Goal: Task Accomplishment & Management: Use online tool/utility

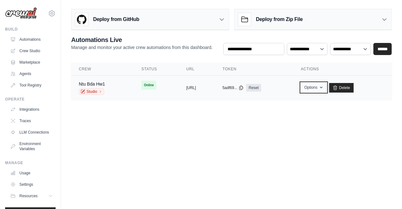
click at [324, 89] on icon "button" at bounding box center [321, 87] width 5 height 5
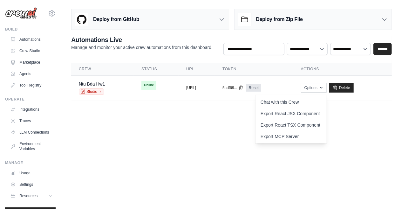
click at [234, 117] on body "[EMAIL_ADDRESS][DOMAIN_NAME] Settings Build Automations Crew Studio" at bounding box center [201, 104] width 402 height 209
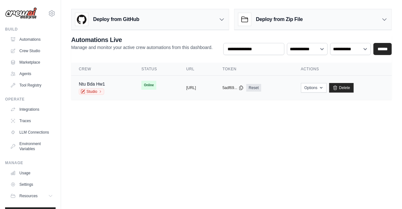
click at [337, 93] on td "Options Chat with this Crew Export React JSX Component Export React TSX Compone…" at bounding box center [342, 88] width 99 height 24
click at [191, 87] on button "https://ntu-bda-hw1-fa37c5c3-395a-4" at bounding box center [191, 87] width 10 height 5
click at [327, 90] on button "Options" at bounding box center [314, 88] width 26 height 10
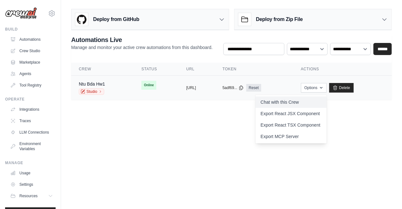
click at [296, 102] on link "Chat with this Crew" at bounding box center [291, 101] width 71 height 11
click at [108, 85] on div "Ntu Bda Hw1 Studio" at bounding box center [102, 88] width 47 height 14
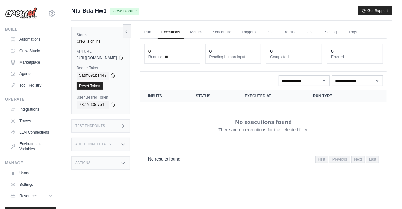
click at [155, 30] on link "Run" at bounding box center [147, 32] width 15 height 13
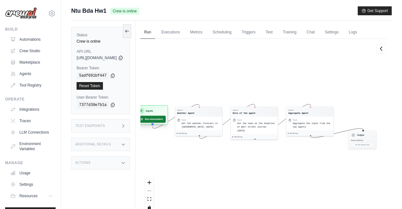
click at [162, 120] on button "Run Automation" at bounding box center [151, 119] width 28 height 7
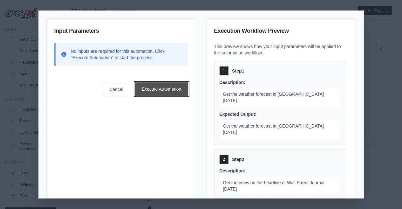
click at [167, 87] on button "Execute Automation" at bounding box center [161, 88] width 53 height 13
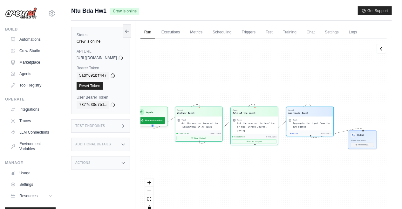
scroll to position [2317, 0]
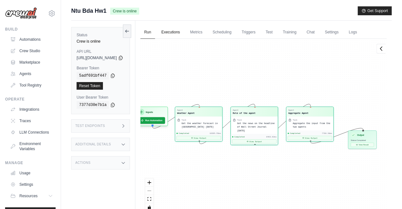
click at [184, 28] on link "Executions" at bounding box center [171, 32] width 26 height 13
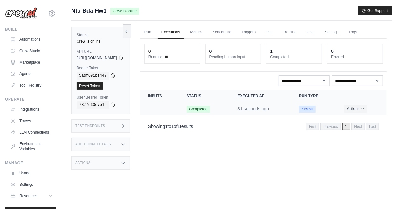
click at [162, 105] on td "Crew executions table" at bounding box center [159, 108] width 38 height 13
click at [356, 110] on button "Actions" at bounding box center [356, 109] width 23 height 8
click at [354, 119] on link "View Details" at bounding box center [358, 120] width 41 height 10
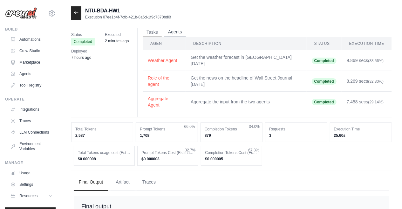
click at [180, 33] on button "Agents" at bounding box center [175, 32] width 22 height 10
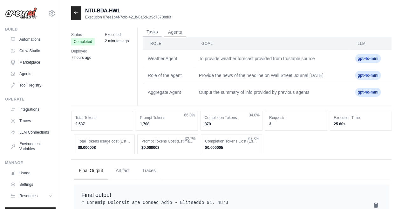
click at [159, 33] on button "Tasks" at bounding box center [152, 32] width 19 height 10
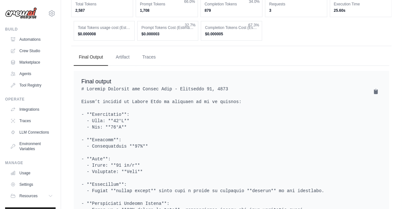
scroll to position [126, 0]
click at [124, 48] on button "Artifact" at bounding box center [123, 56] width 24 height 17
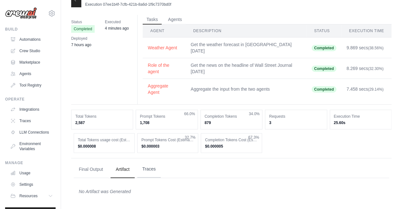
click at [147, 161] on button "Traces" at bounding box center [149, 169] width 24 height 17
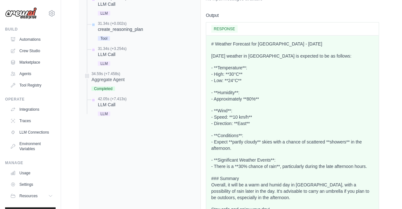
scroll to position [368, 0]
